Goal: Information Seeking & Learning: Learn about a topic

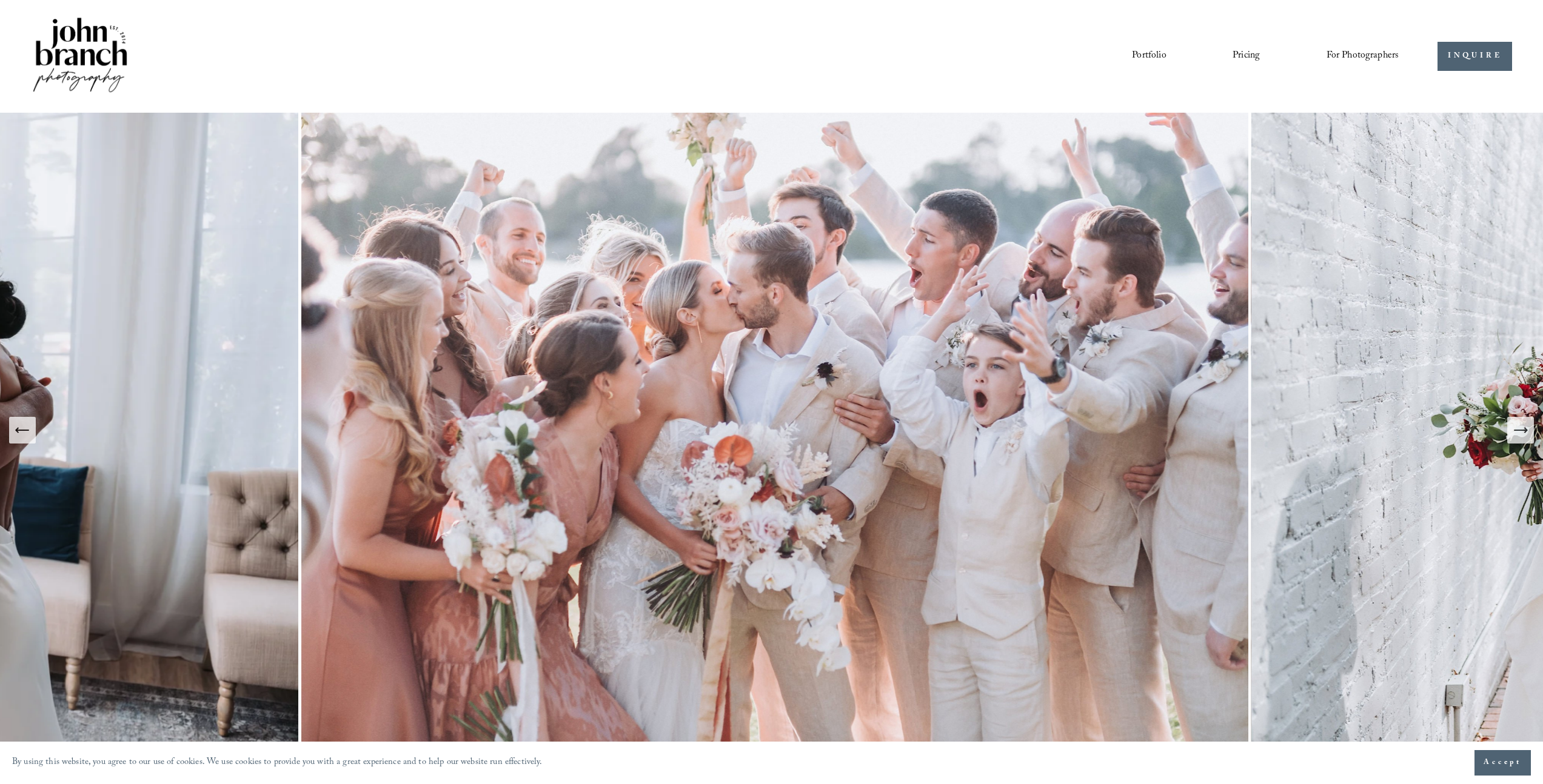
click at [1233, 59] on link "Pricing" at bounding box center [1246, 55] width 27 height 20
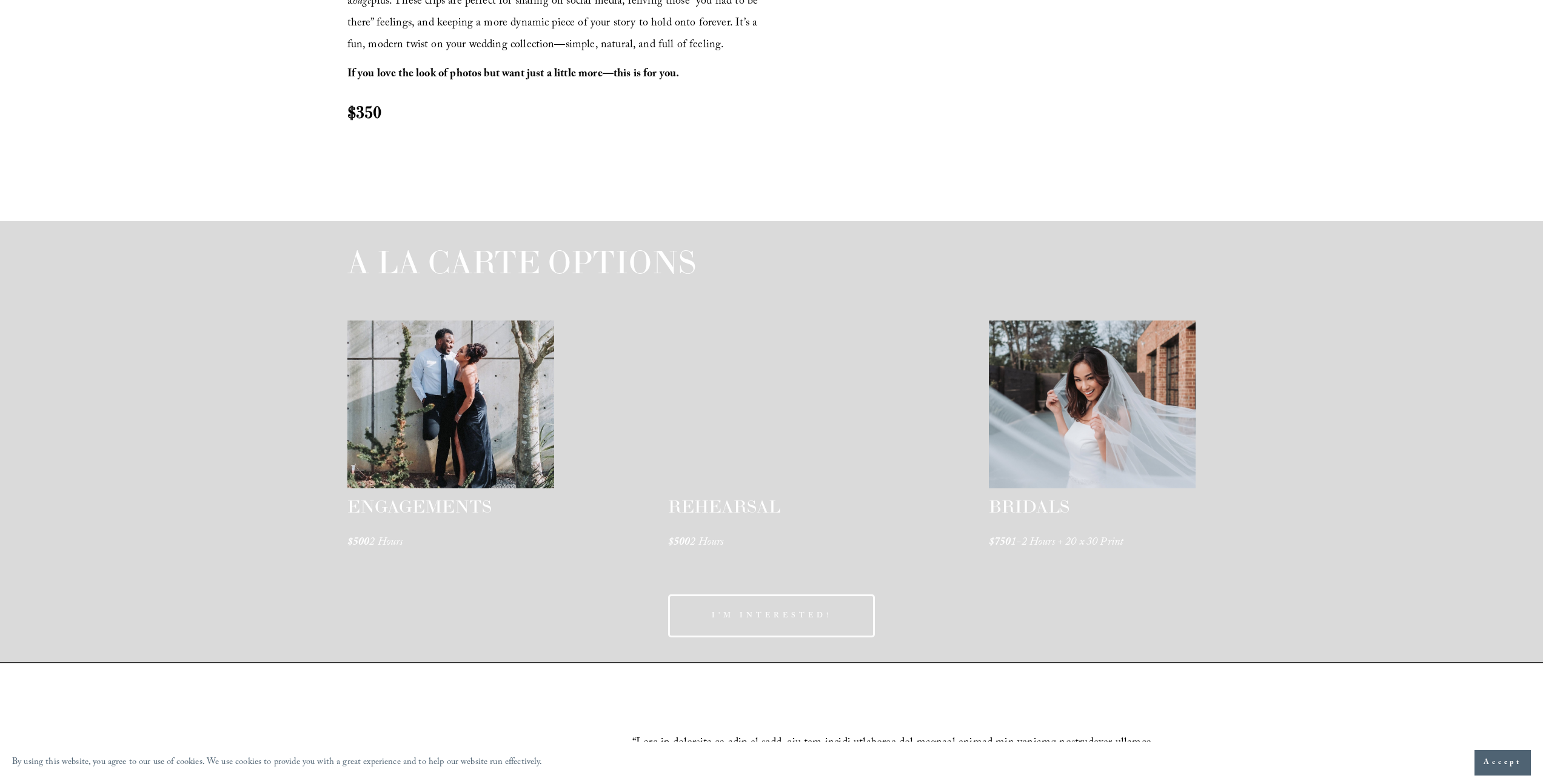
scroll to position [1476, 0]
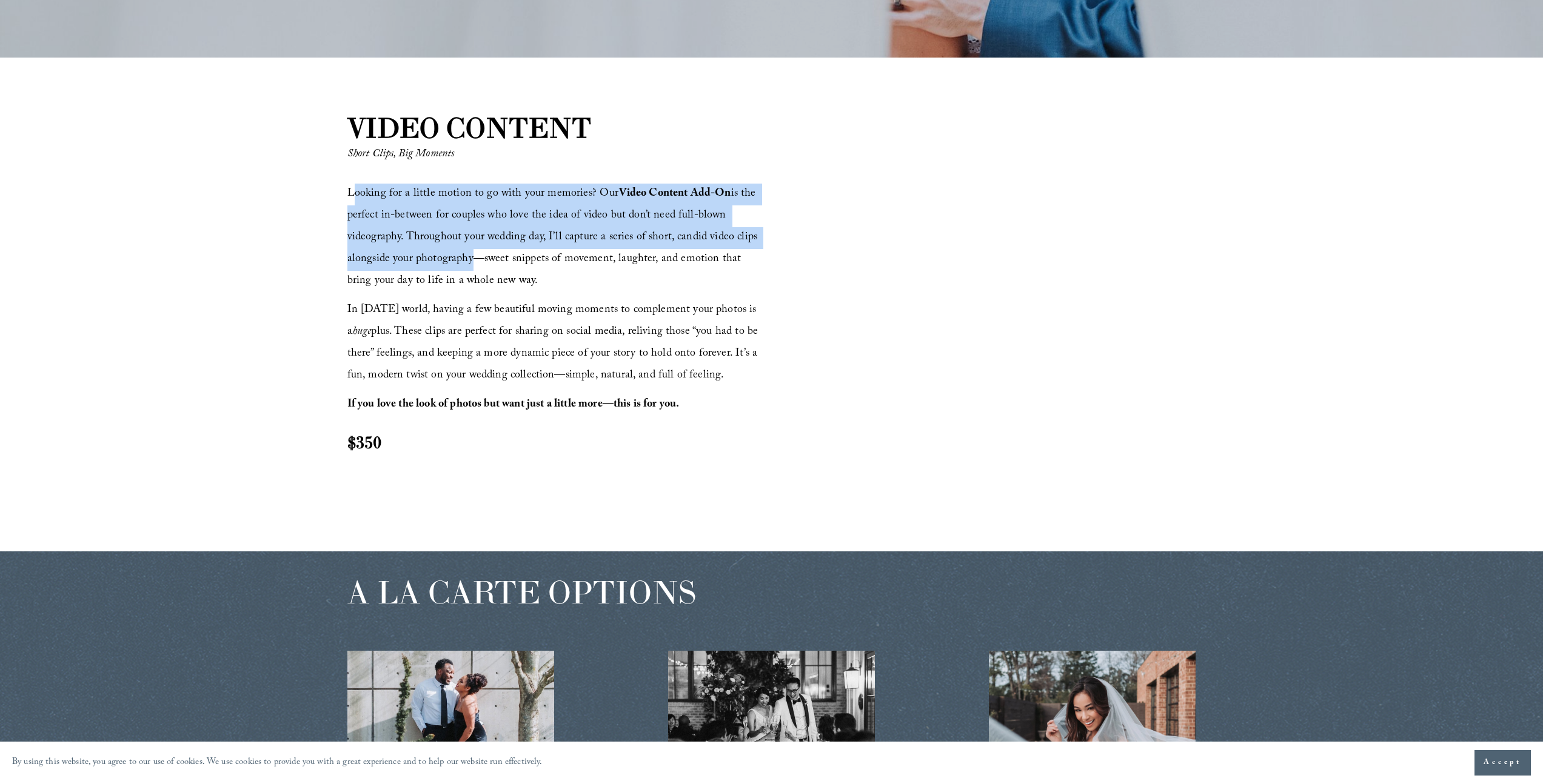
drag, startPoint x: 351, startPoint y: 196, endPoint x: 466, endPoint y: 263, distance: 133.1
click at [464, 260] on span "Looking for a little motion to go with your memories? Our Video Content Add-On …" at bounding box center [554, 237] width 413 height 106
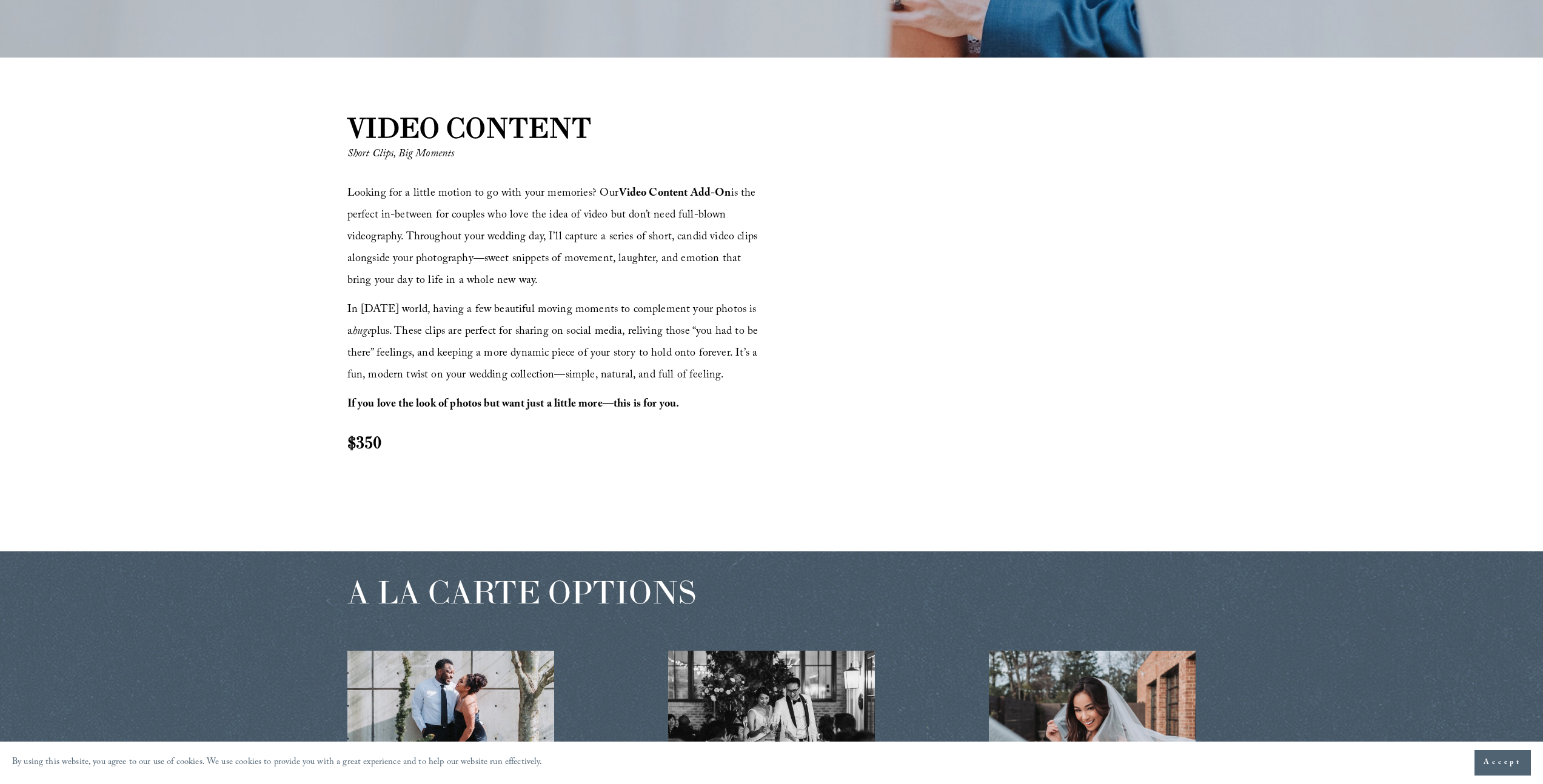
click at [466, 297] on div "Looking for a little motion to go with your memories? Our Video Content Add-On …" at bounding box center [557, 319] width 420 height 271
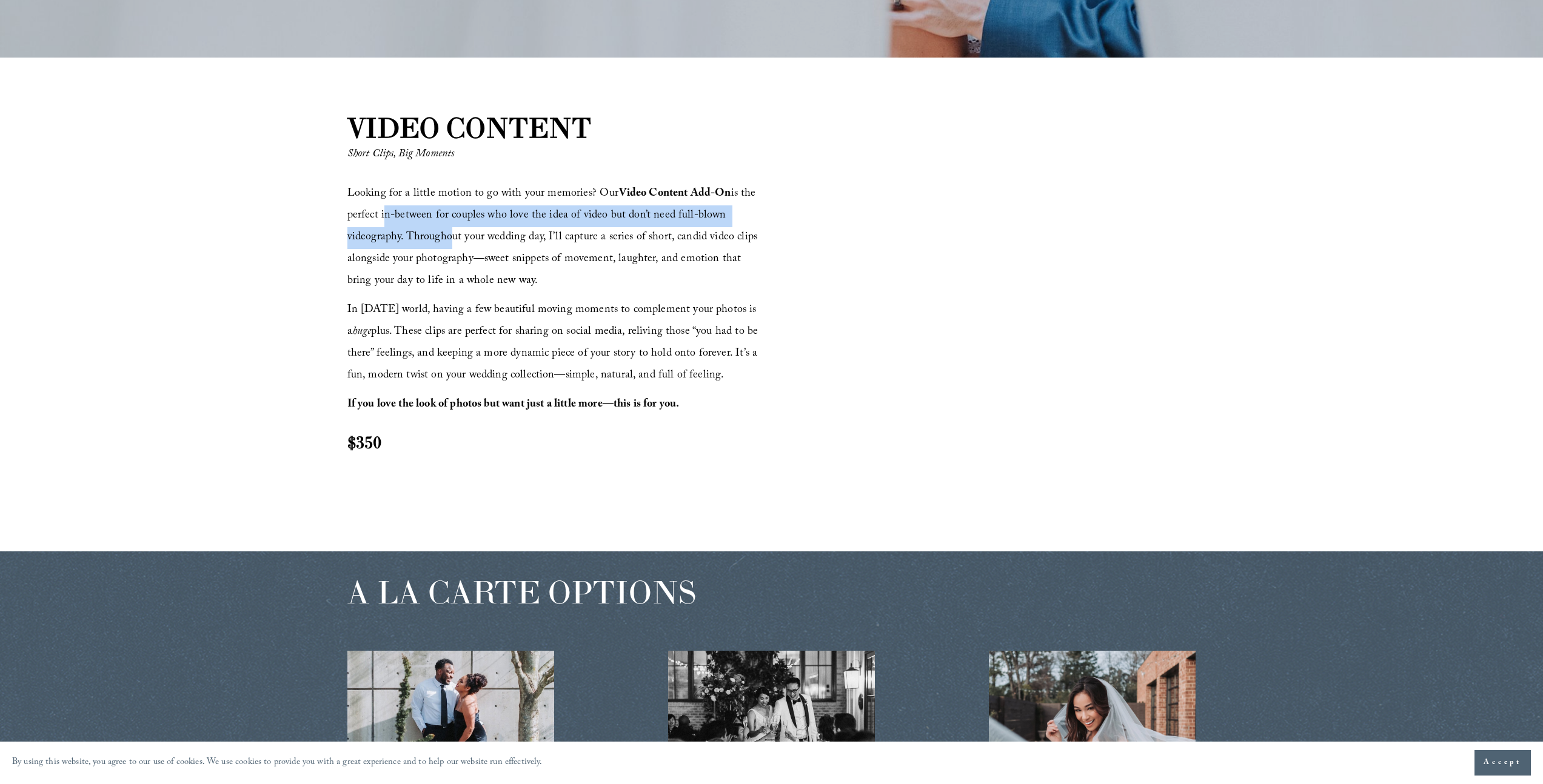
drag, startPoint x: 381, startPoint y: 221, endPoint x: 442, endPoint y: 236, distance: 62.8
click at [442, 236] on span "Looking for a little motion to go with your memories? Our Video Content Add-On …" at bounding box center [554, 237] width 413 height 106
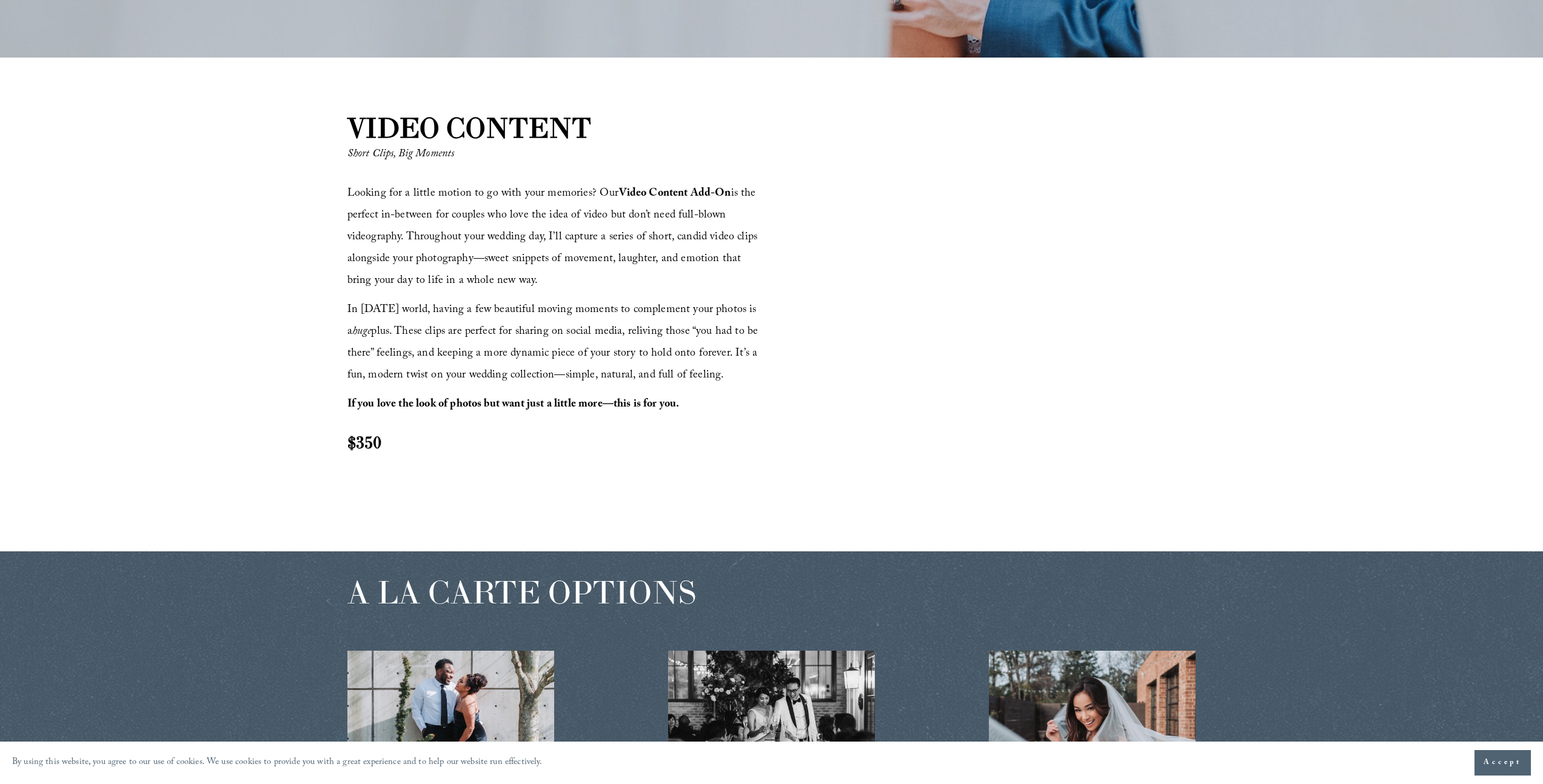
click at [455, 263] on span "Looking for a little motion to go with your memories? Our Video Content Add-On …" at bounding box center [554, 237] width 413 height 106
drag, startPoint x: 358, startPoint y: 191, endPoint x: 425, endPoint y: 202, distance: 67.9
click at [425, 202] on span "Looking for a little motion to go with your memories? Our Video Content Add-On …" at bounding box center [554, 237] width 413 height 106
click at [506, 287] on p "Looking for a little motion to go with your memories? Our Video Content Add-On …" at bounding box center [557, 238] width 420 height 109
drag, startPoint x: 571, startPoint y: 239, endPoint x: 665, endPoint y: 243, distance: 94.1
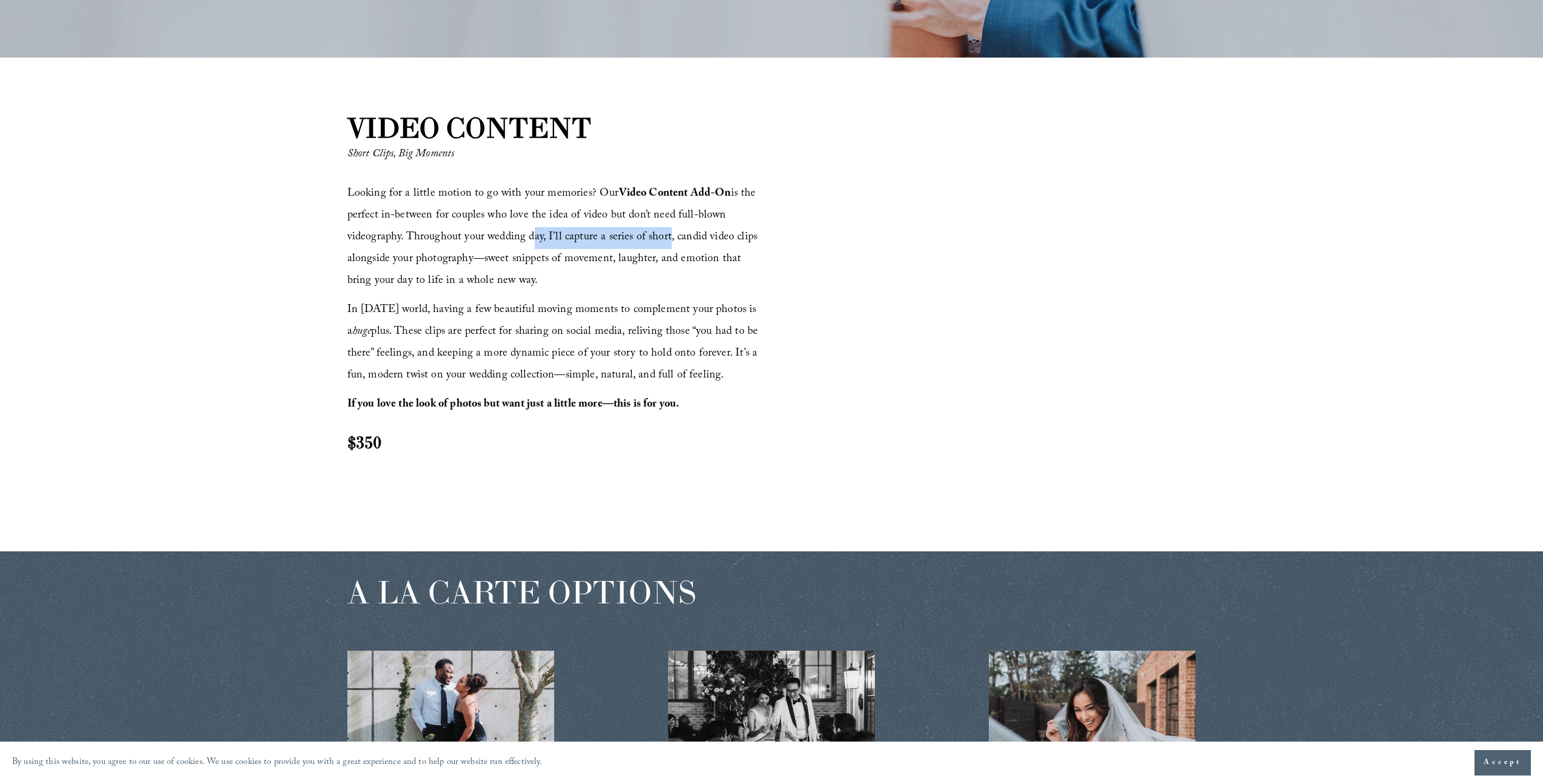
click at [665, 243] on span "Looking for a little motion to go with your memories? Our Video Content Add-On …" at bounding box center [554, 237] width 413 height 106
click at [499, 253] on span "Looking for a little motion to go with your memories? Our Video Content Add-On …" at bounding box center [554, 237] width 413 height 106
drag, startPoint x: 397, startPoint y: 258, endPoint x: 491, endPoint y: 268, distance: 94.5
click at [490, 268] on span "Looking for a little motion to go with your memories? Our Video Content Add-On …" at bounding box center [554, 237] width 413 height 106
click at [570, 268] on span "Looking for a little motion to go with your memories? Our Video Content Add-On …" at bounding box center [554, 237] width 413 height 106
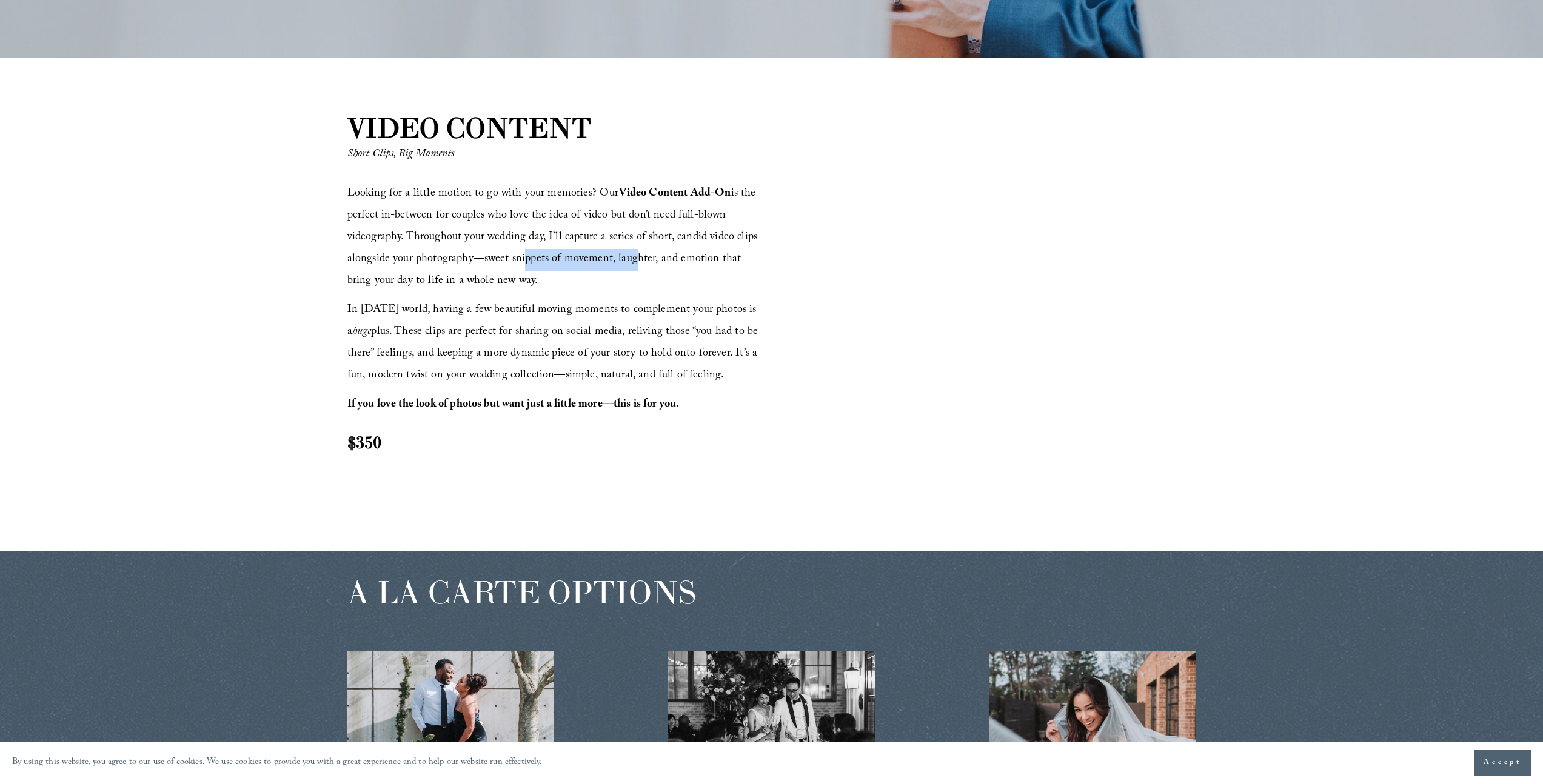
drag, startPoint x: 520, startPoint y: 258, endPoint x: 637, endPoint y: 271, distance: 117.7
click at [630, 269] on span "Looking for a little motion to go with your memories? Our Video Content Add-On …" at bounding box center [554, 237] width 413 height 106
click at [639, 272] on p "Looking for a little motion to go with your memories? Our Video Content Add-On …" at bounding box center [557, 238] width 420 height 109
drag, startPoint x: 349, startPoint y: 282, endPoint x: 508, endPoint y: 295, distance: 159.5
click at [472, 295] on div "Looking for a little motion to go with your memories? Our Video Content Add-On …" at bounding box center [557, 319] width 420 height 271
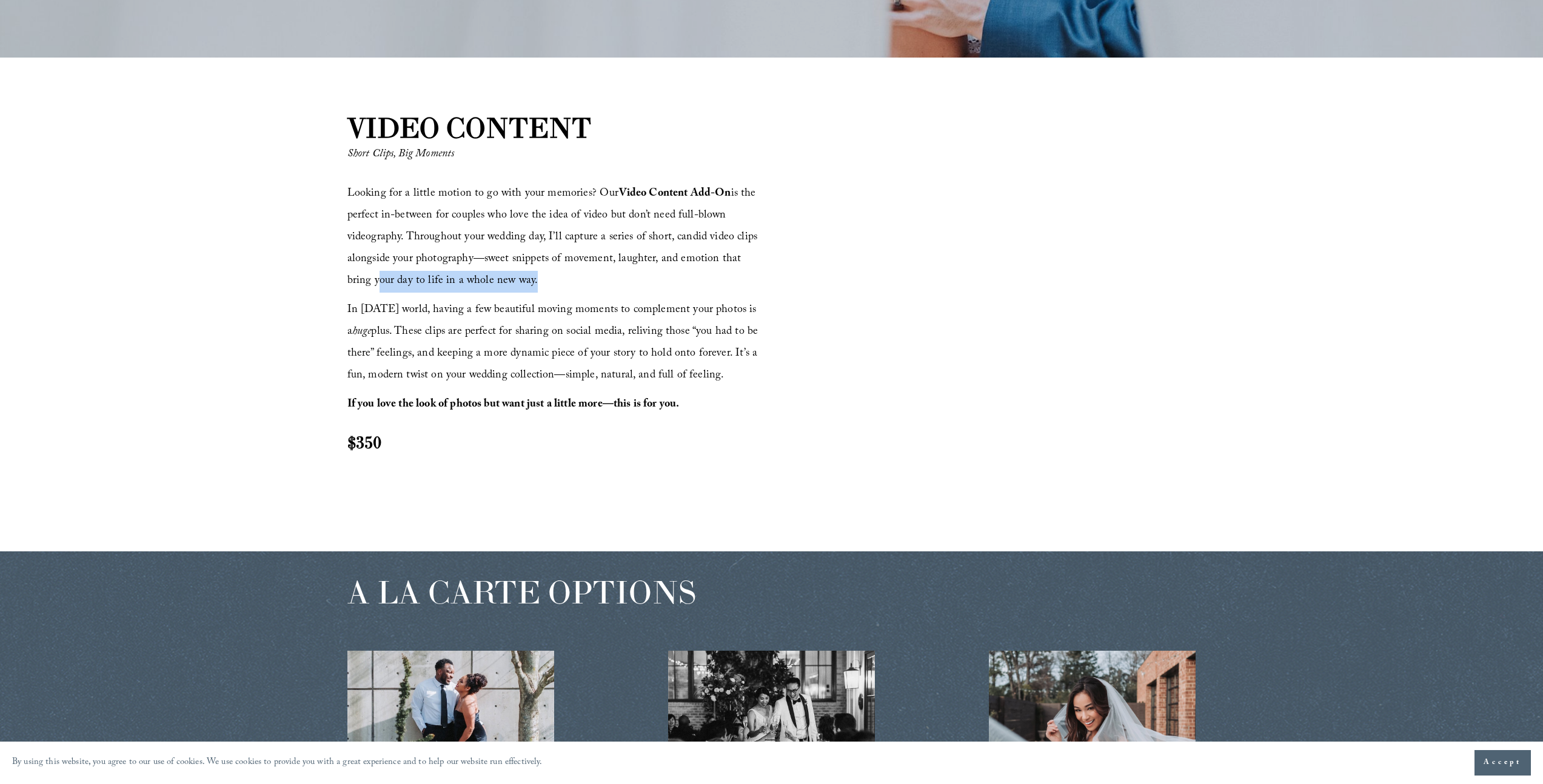
click at [583, 291] on p "Looking for a little motion to go with your memories? Our Video Content Add-On …" at bounding box center [557, 238] width 420 height 109
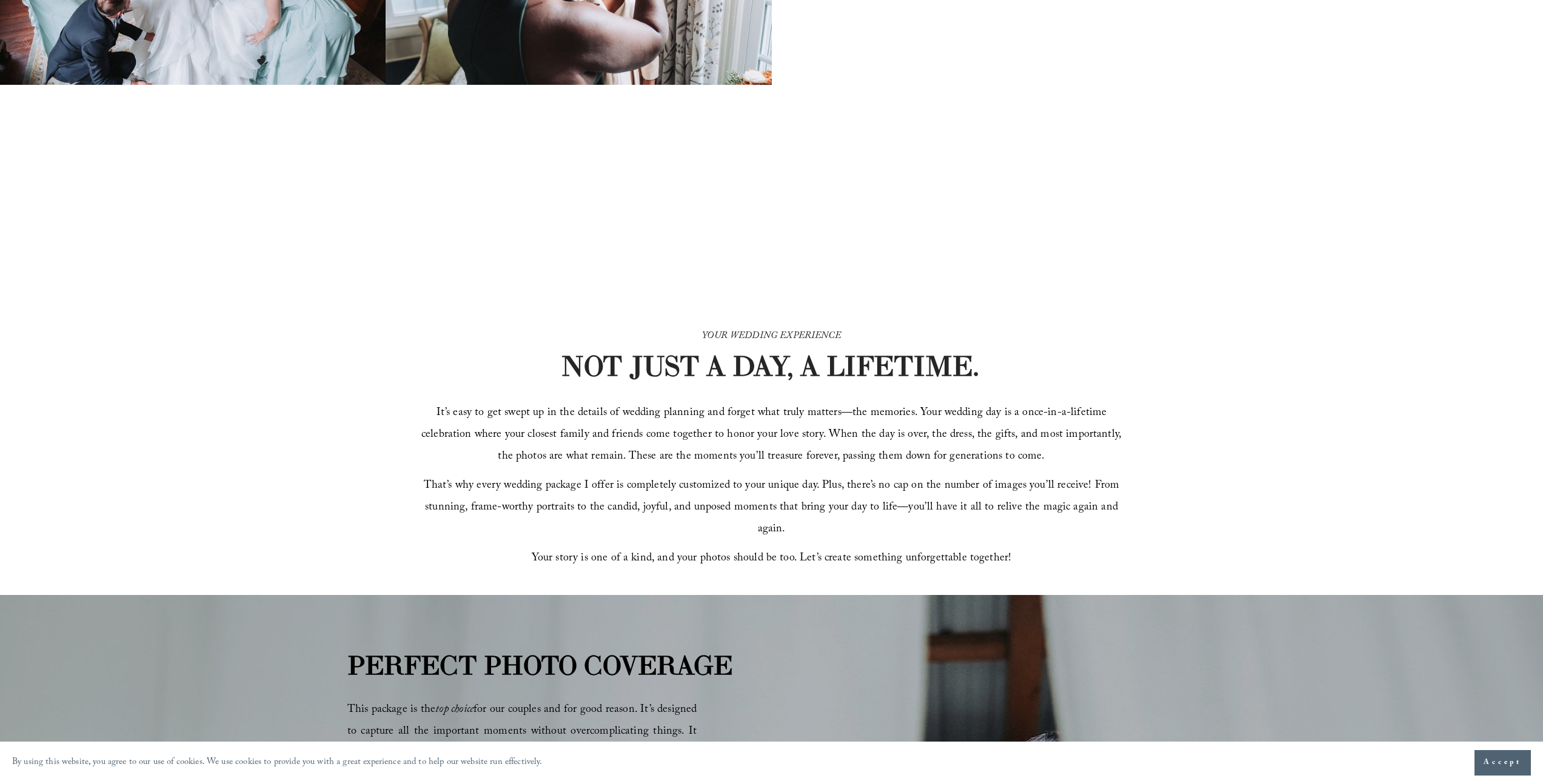
scroll to position [0, 0]
